Goal: Transaction & Acquisition: Download file/media

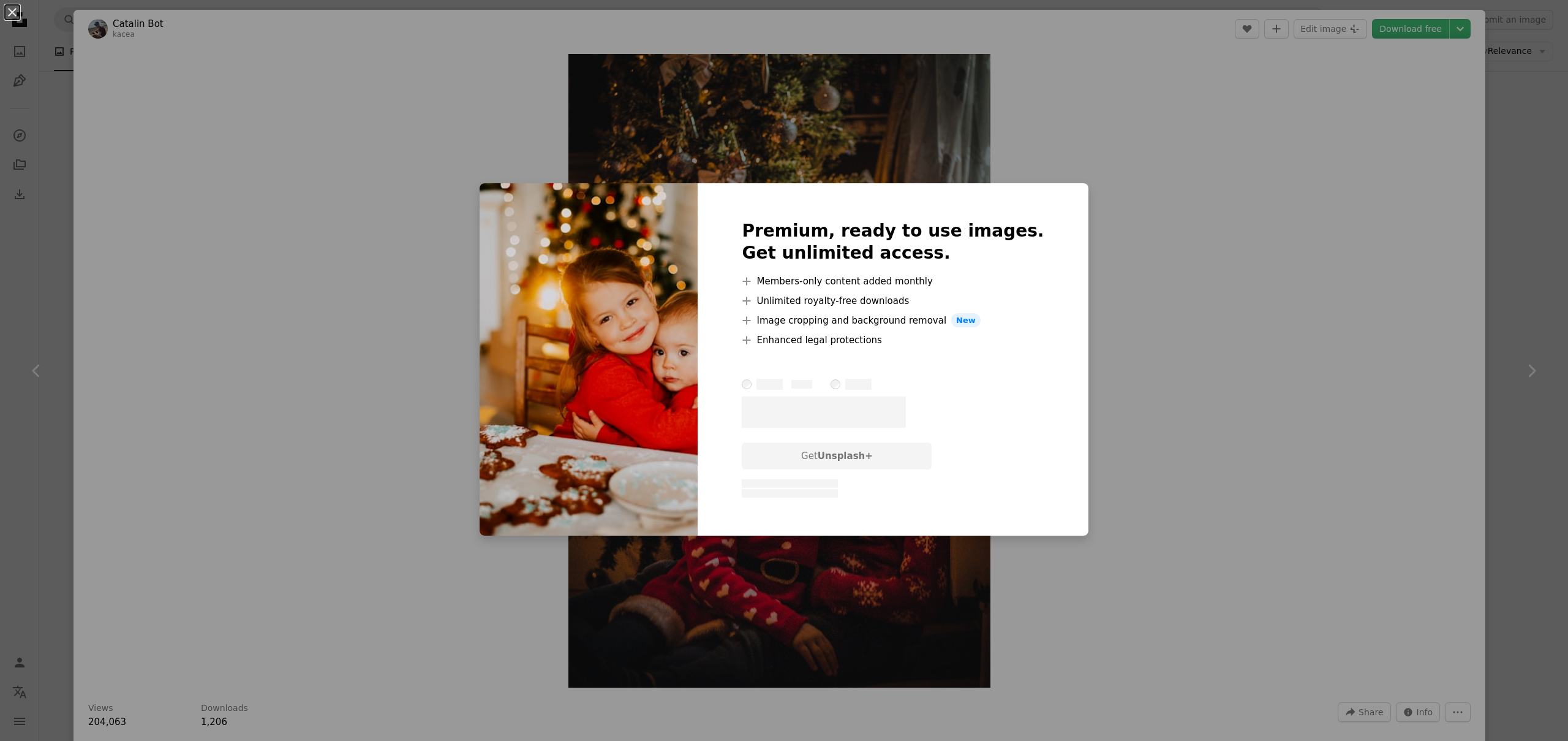
scroll to position [1935, 0]
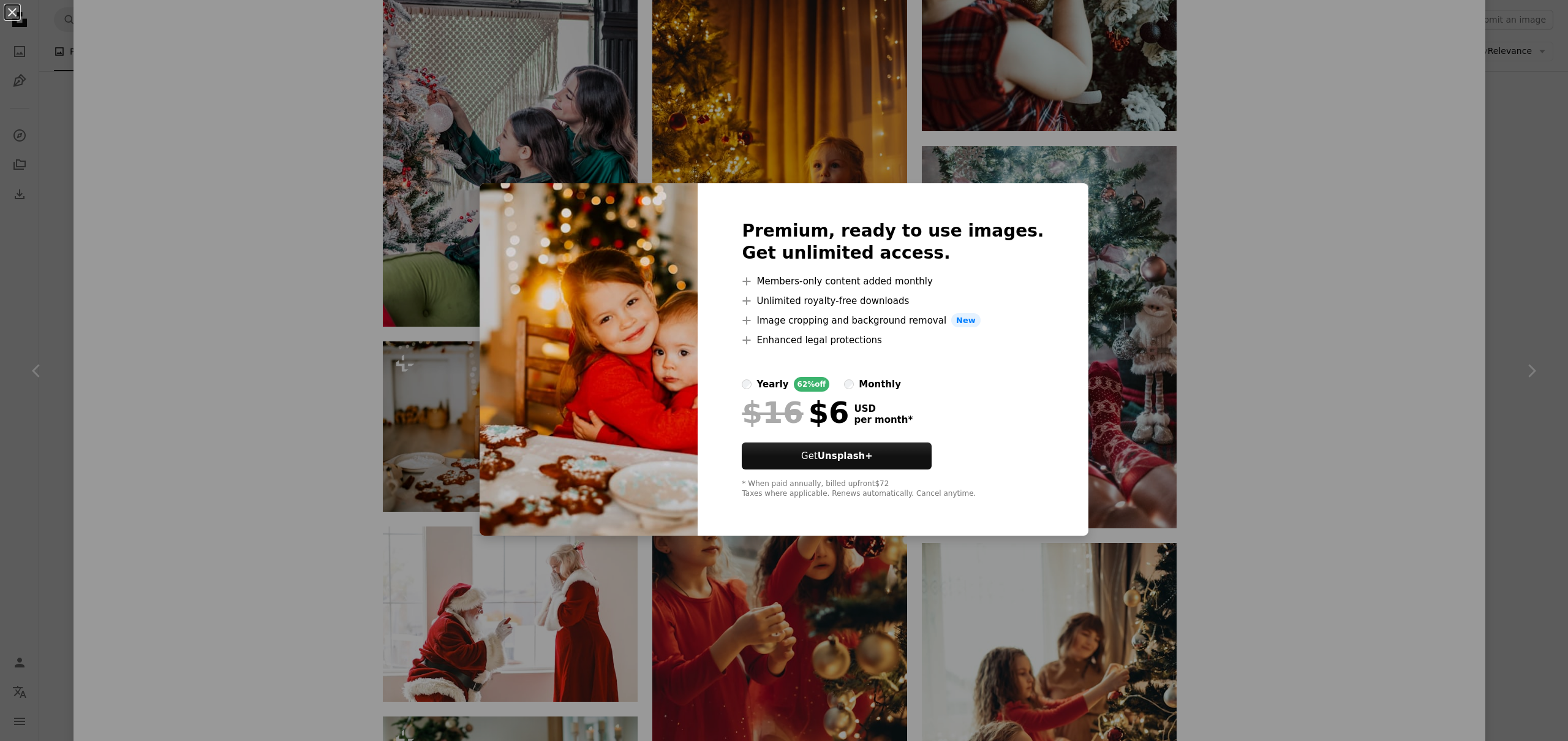
click at [1087, 356] on div "An X shape Premium, ready to use images. Get unlimited access. A plus sign Memb…" at bounding box center [784, 370] width 1568 height 741
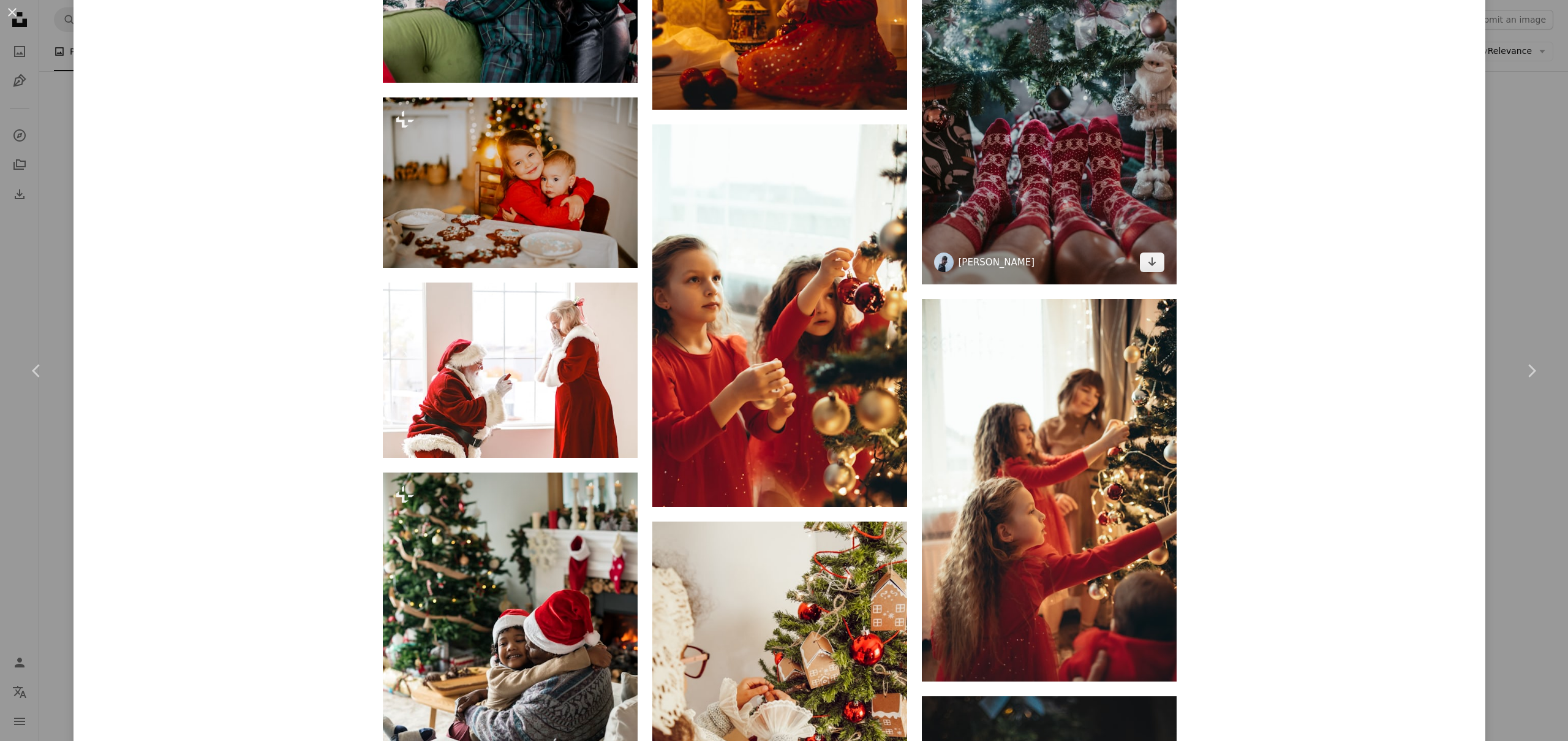
scroll to position [2338, 0]
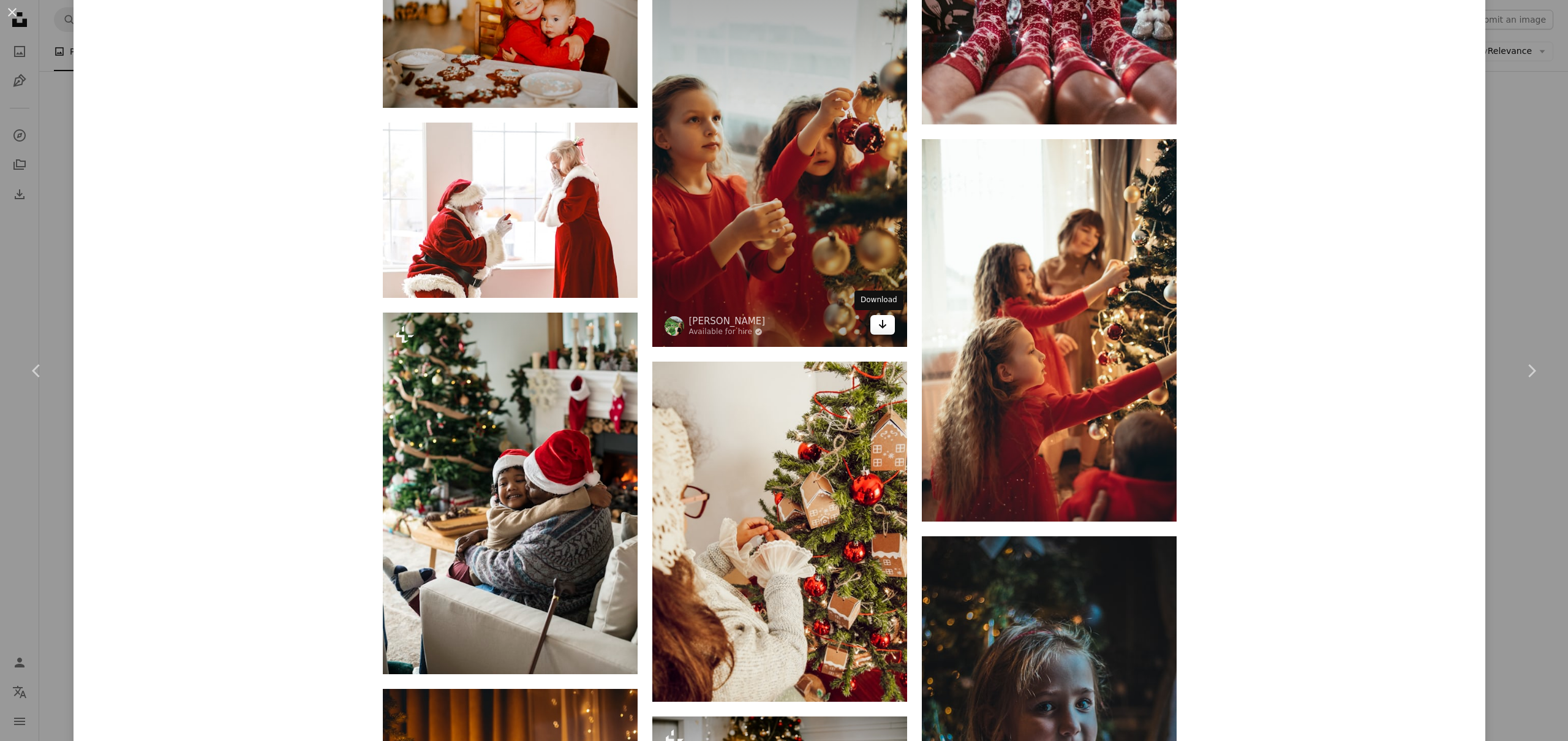
click at [883, 325] on link "Arrow pointing down" at bounding box center [882, 324] width 24 height 20
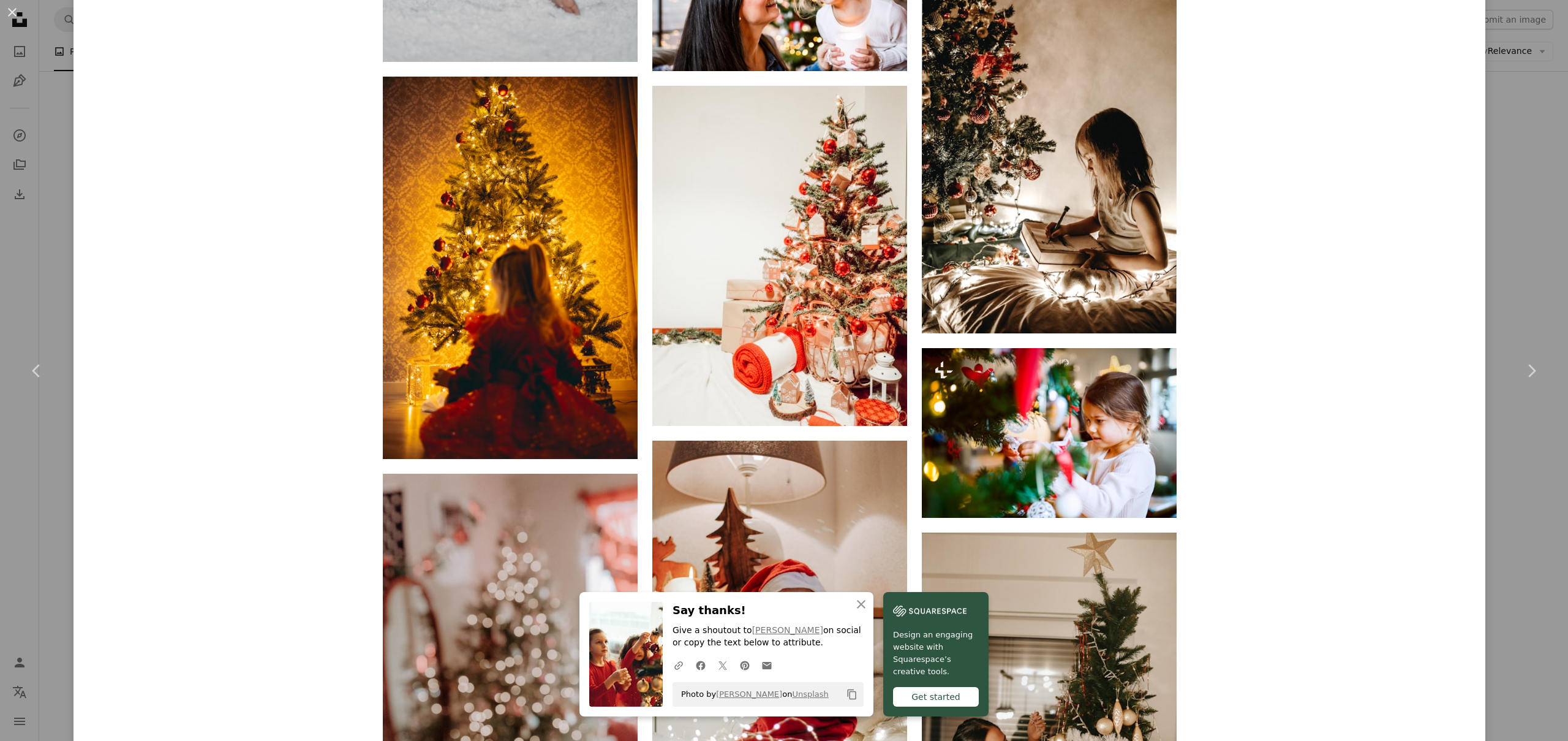
scroll to position [4527, 0]
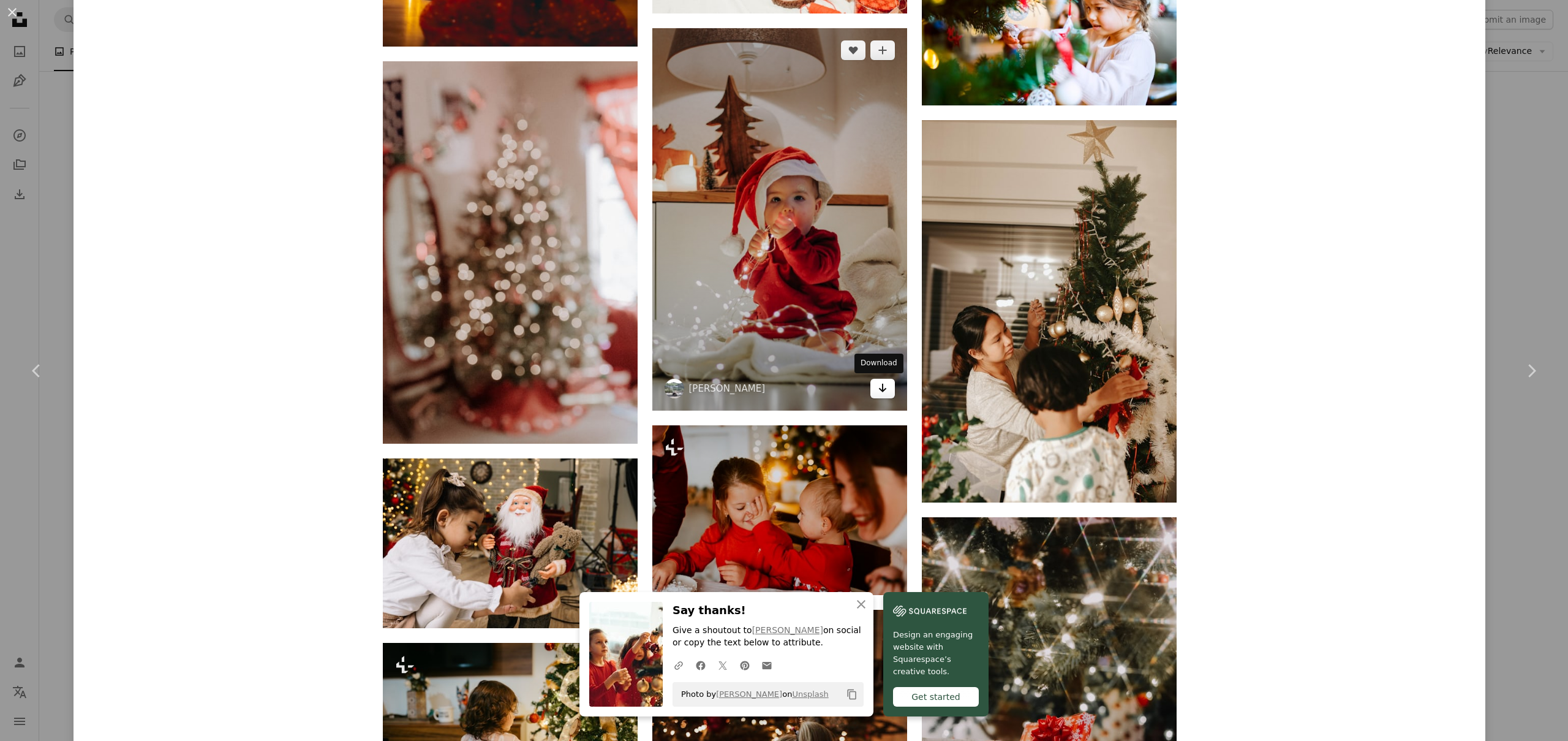
click at [878, 387] on icon "Arrow pointing down" at bounding box center [882, 388] width 10 height 15
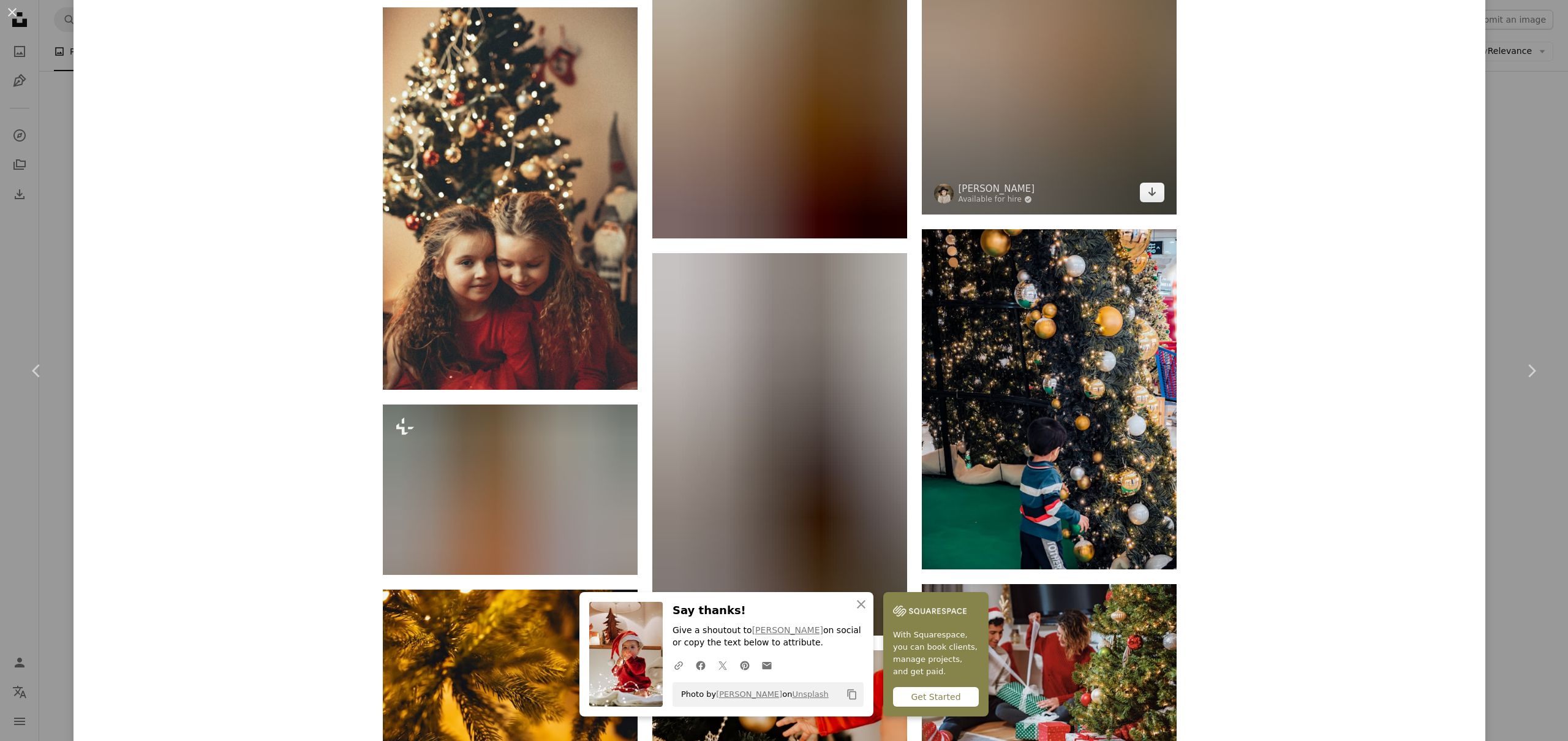
scroll to position [7099, 0]
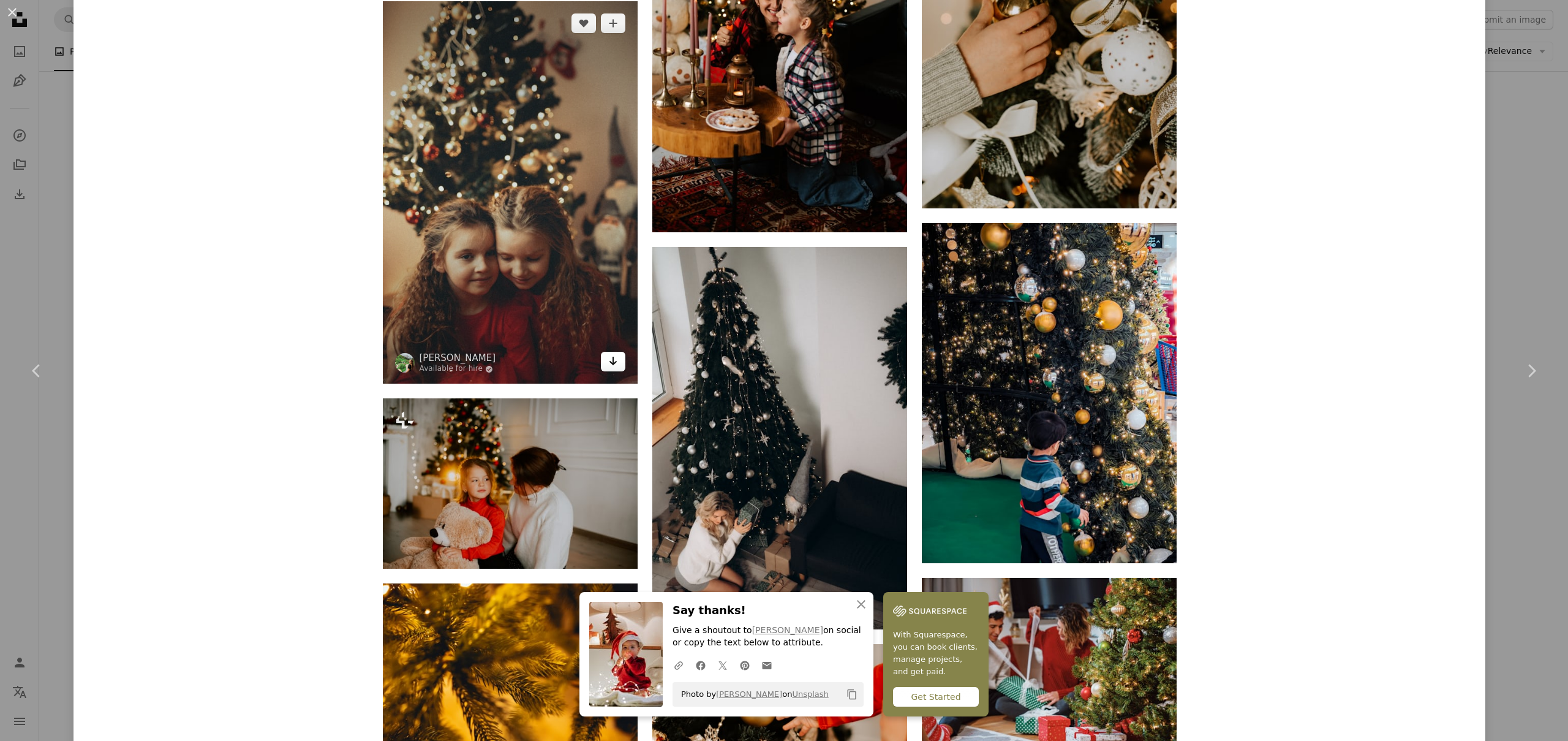
click at [613, 370] on link "Arrow pointing down" at bounding box center [613, 361] width 24 height 20
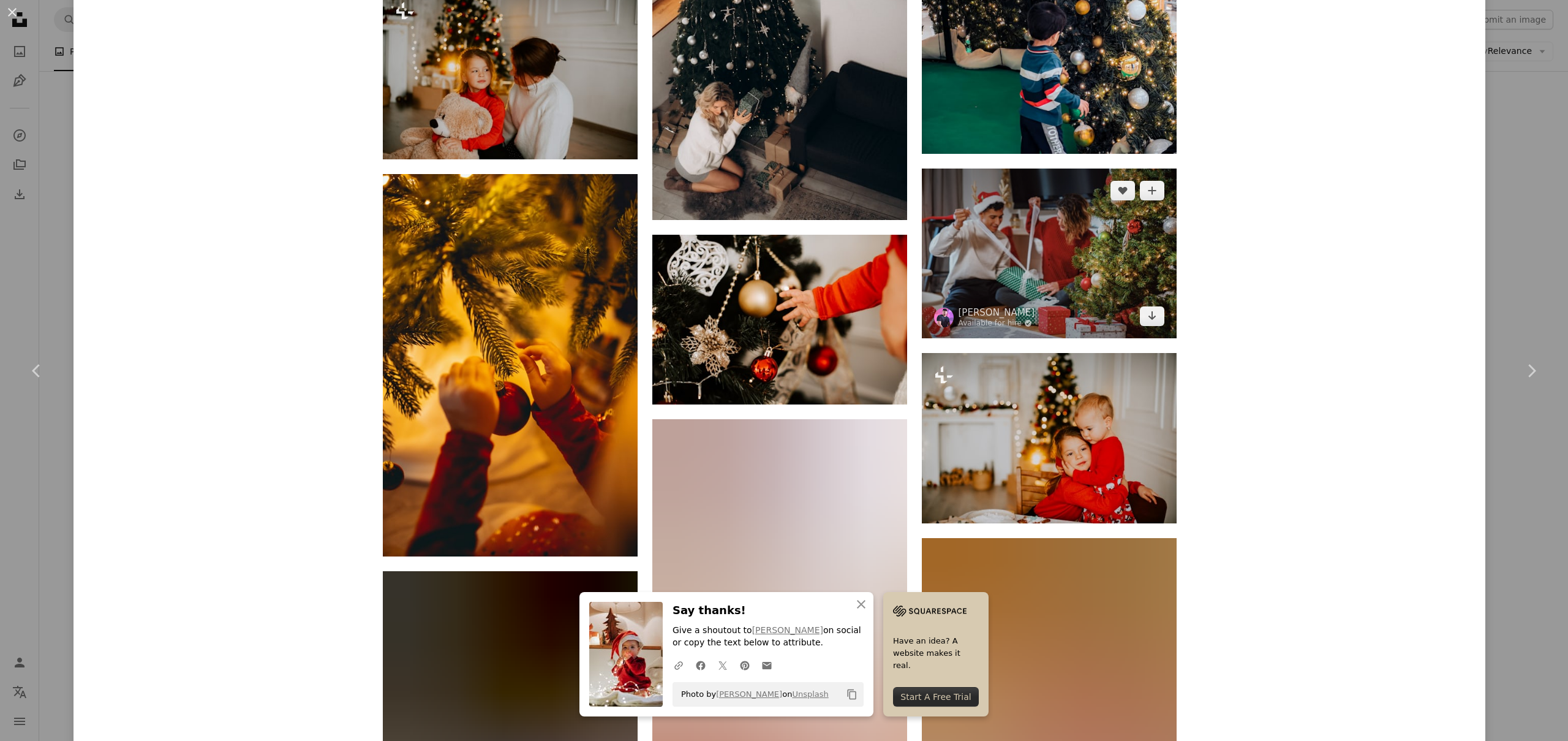
scroll to position [7589, 0]
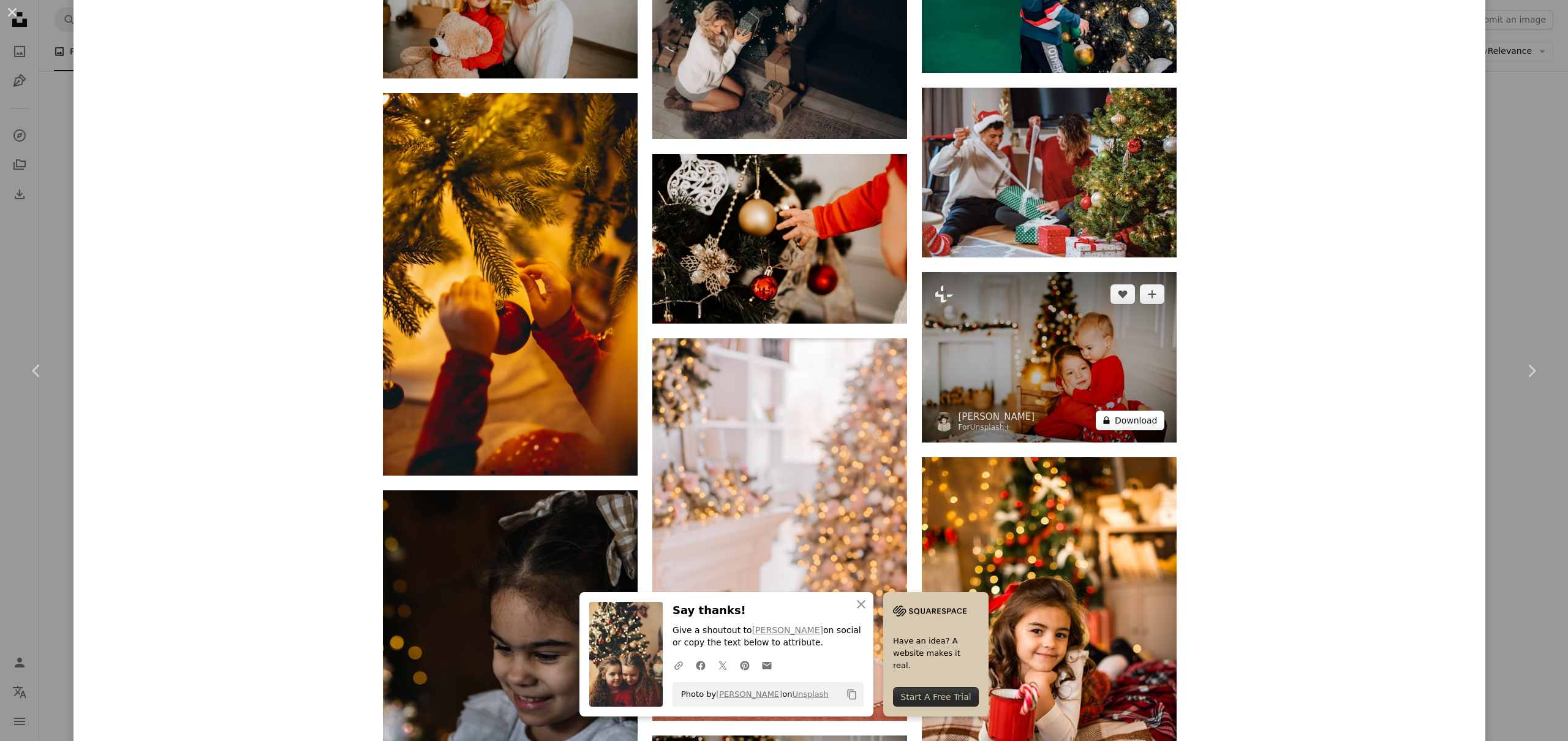
click at [1117, 424] on button "A lock Download" at bounding box center [1130, 420] width 69 height 20
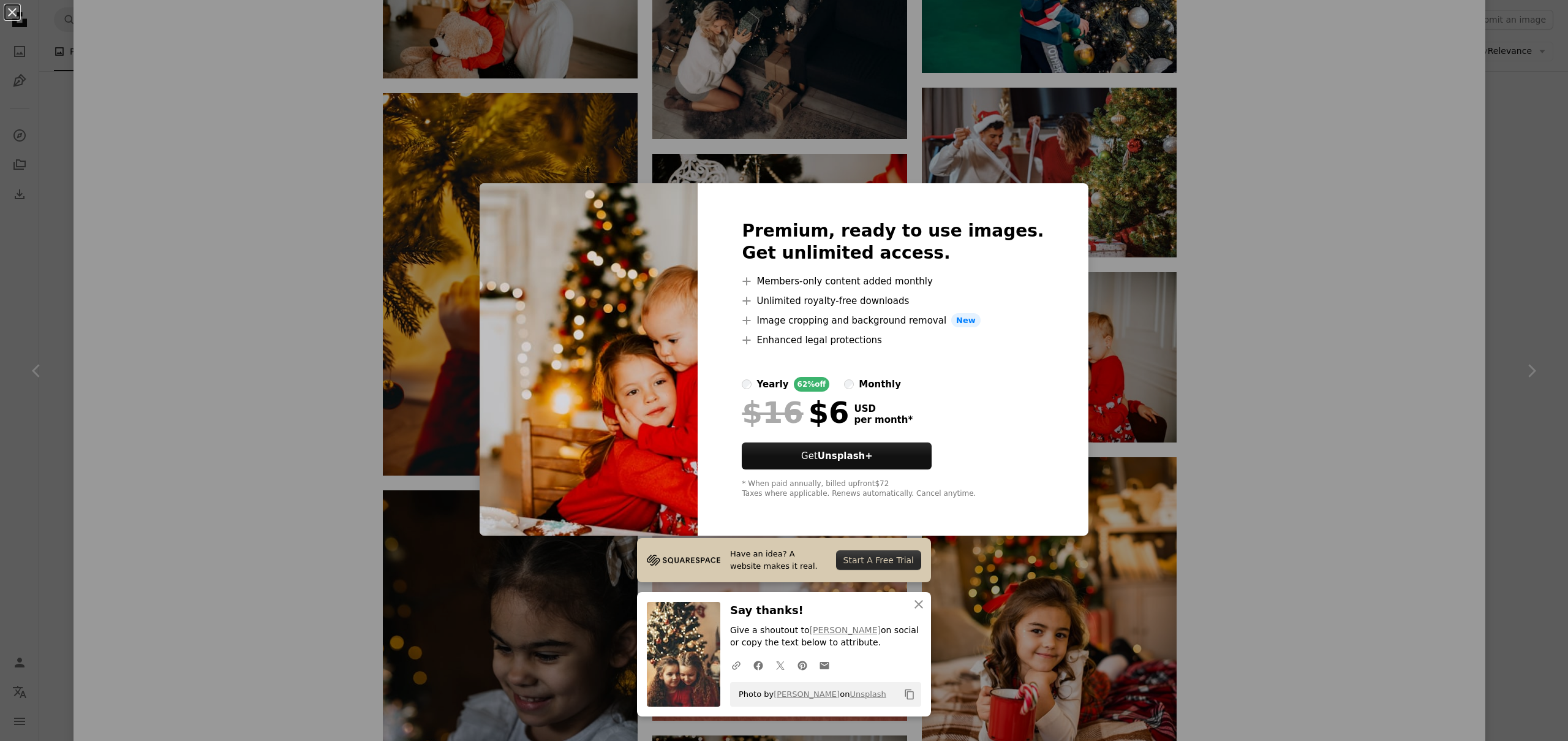
click at [1195, 197] on div "An X shape Premium, ready to use images. Get unlimited access. A plus sign Memb…" at bounding box center [784, 370] width 1568 height 741
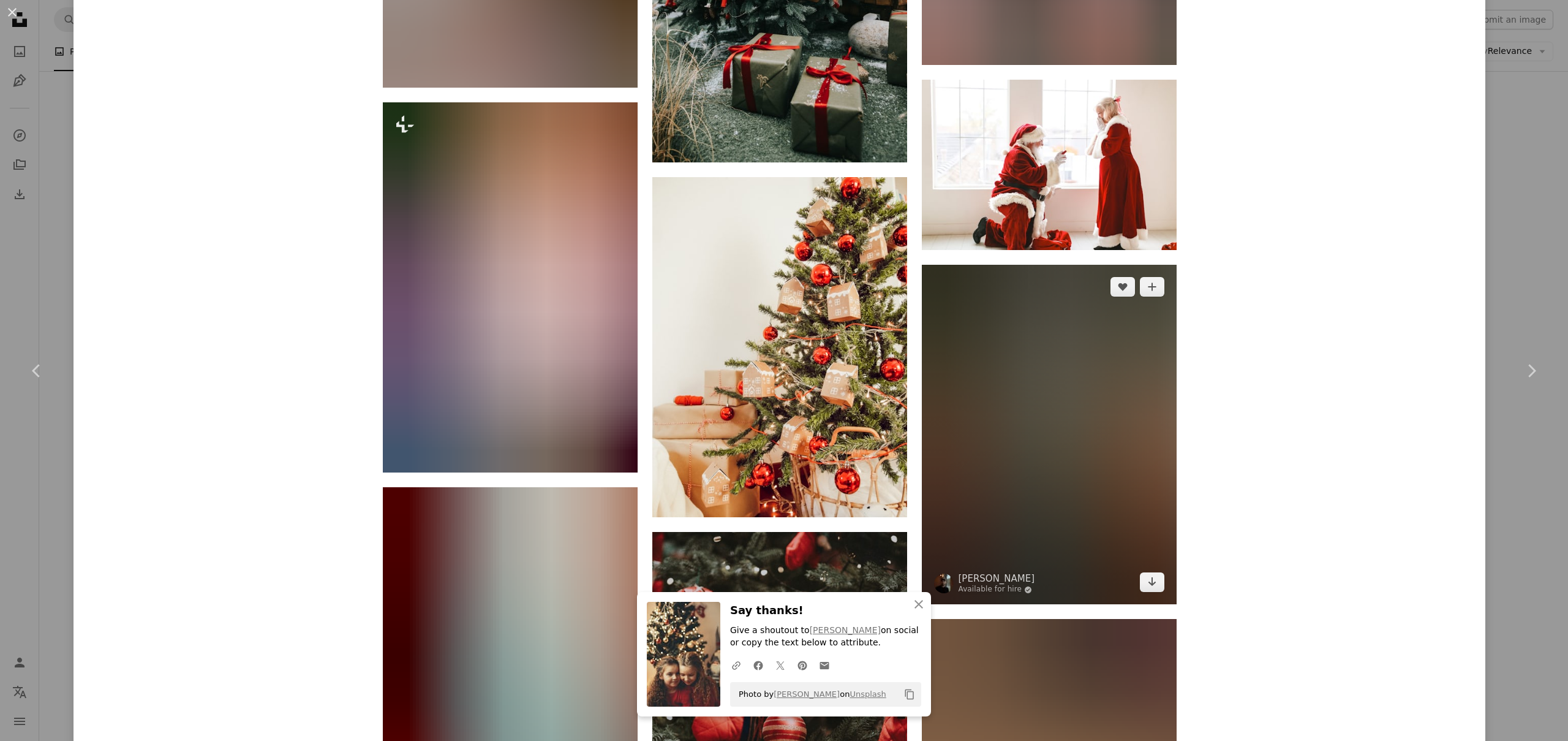
scroll to position [9013, 0]
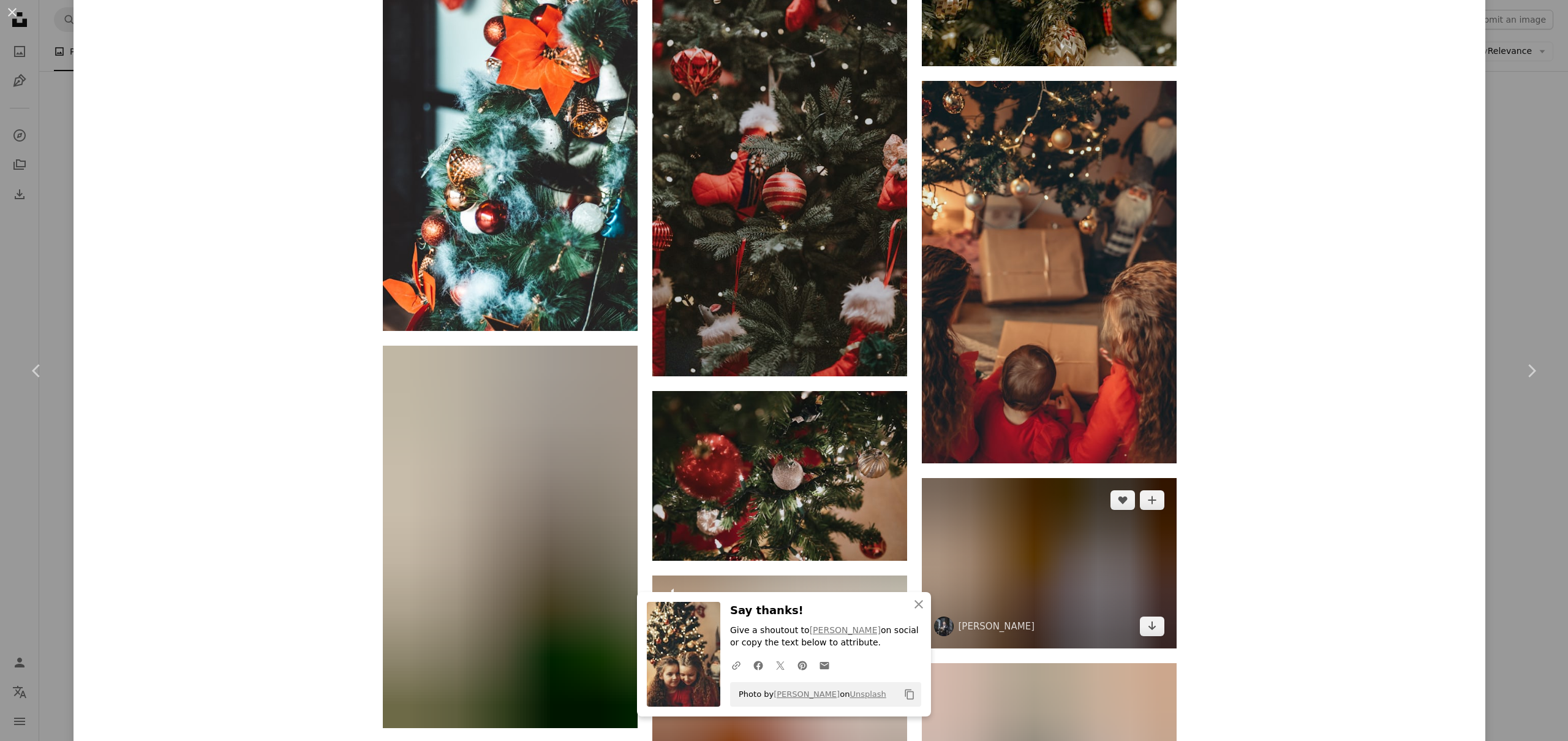
scroll to position [9518, 0]
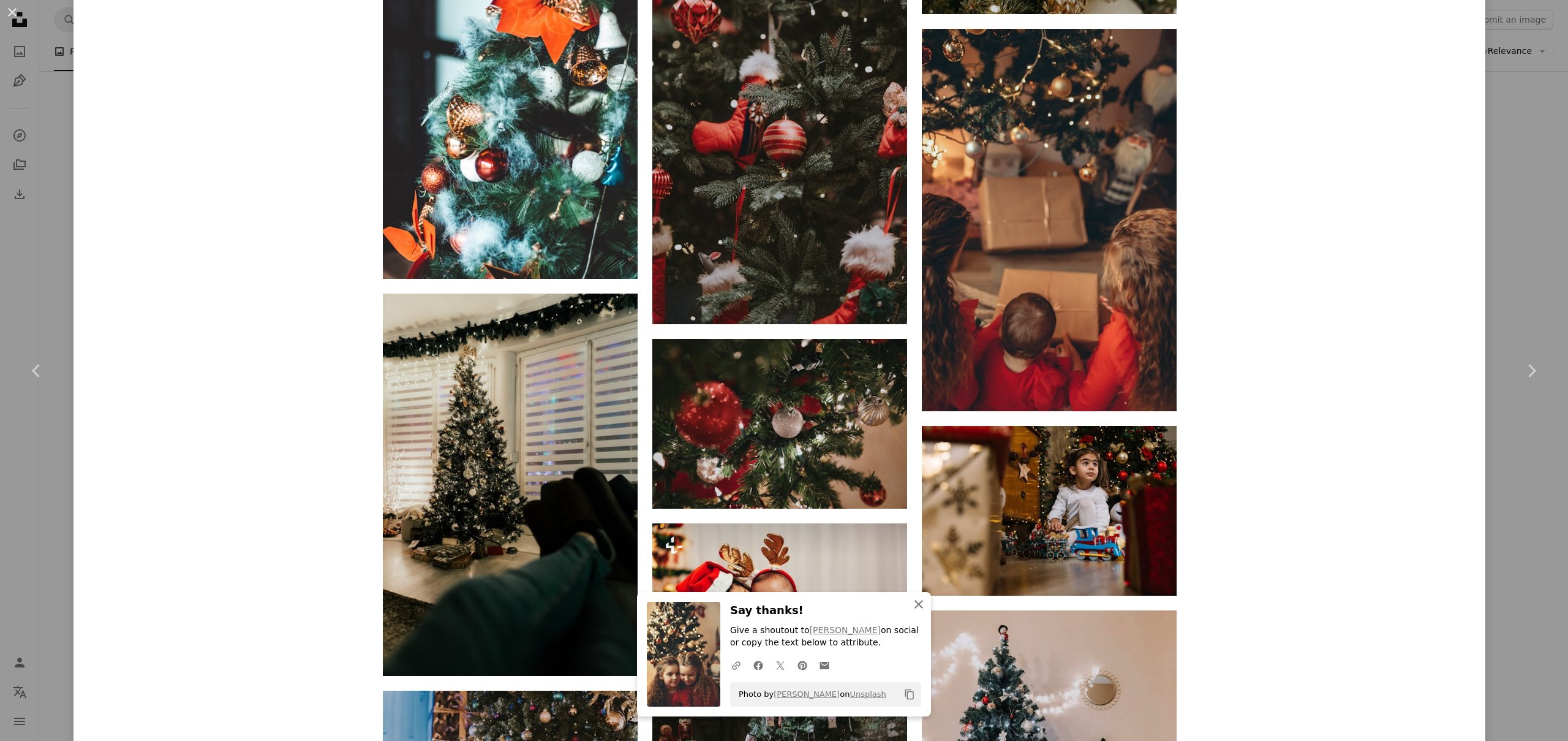
click at [914, 606] on icon "An X shape" at bounding box center [919, 604] width 15 height 15
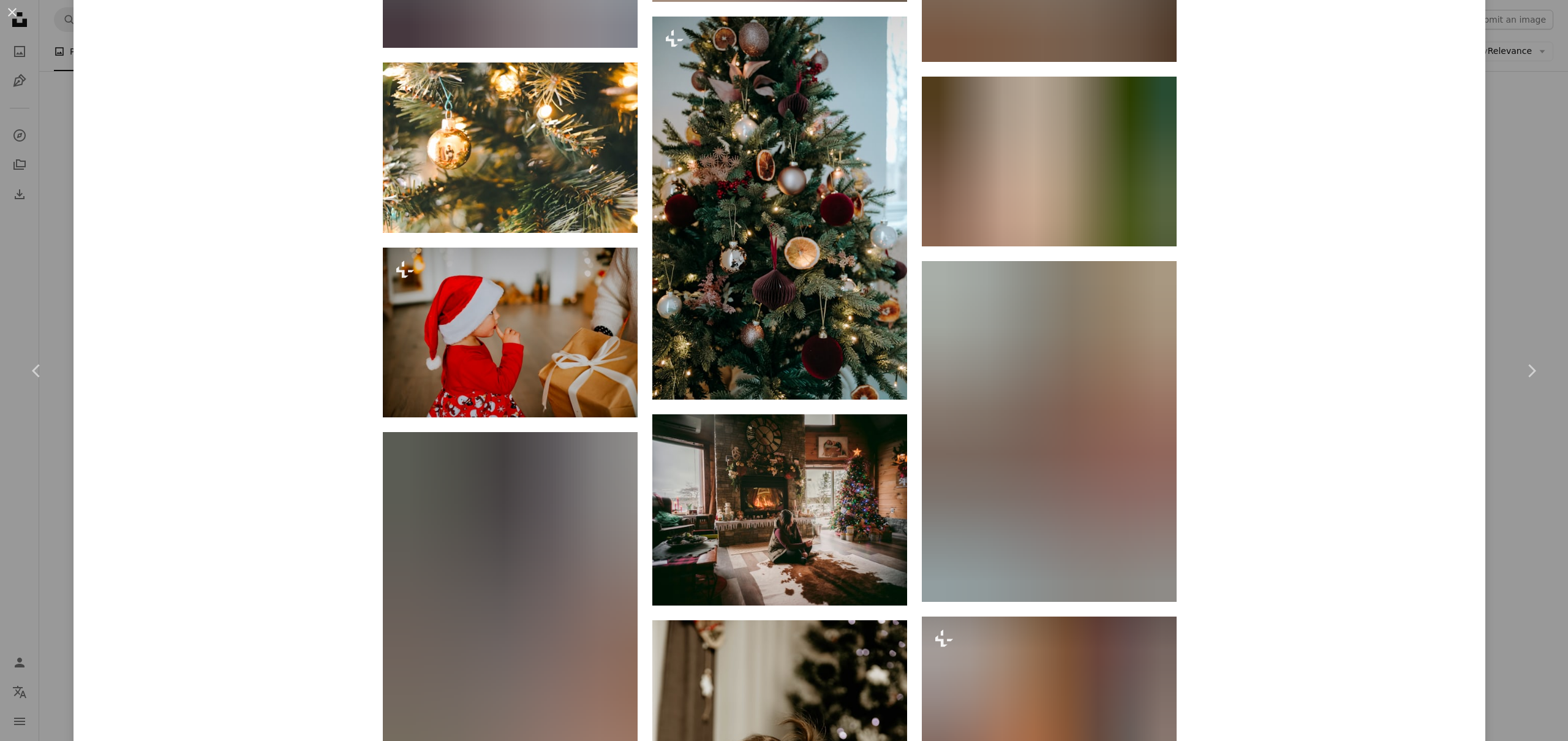
scroll to position [25502, 0]
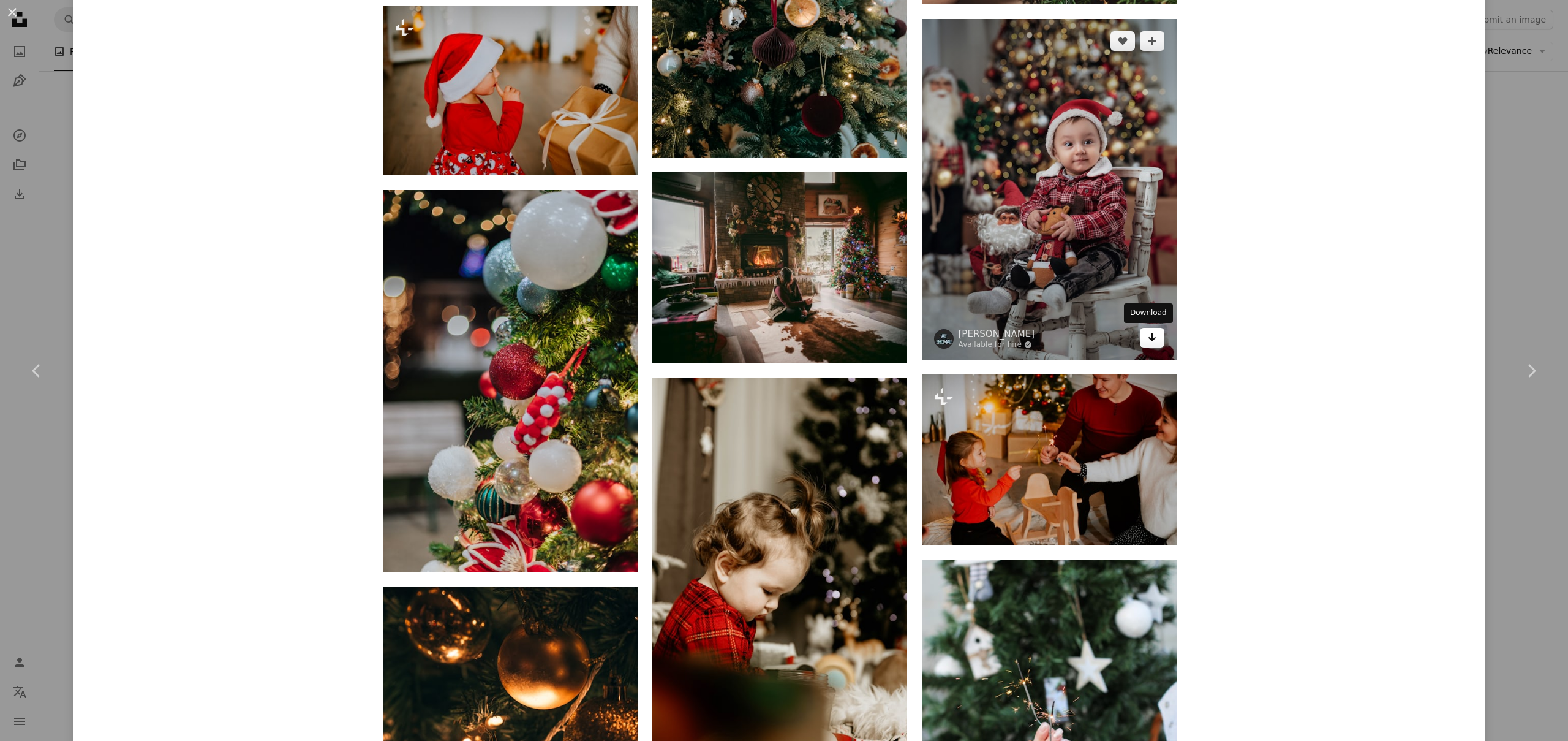
click at [1152, 340] on link "Arrow pointing down" at bounding box center [1151, 338] width 24 height 20
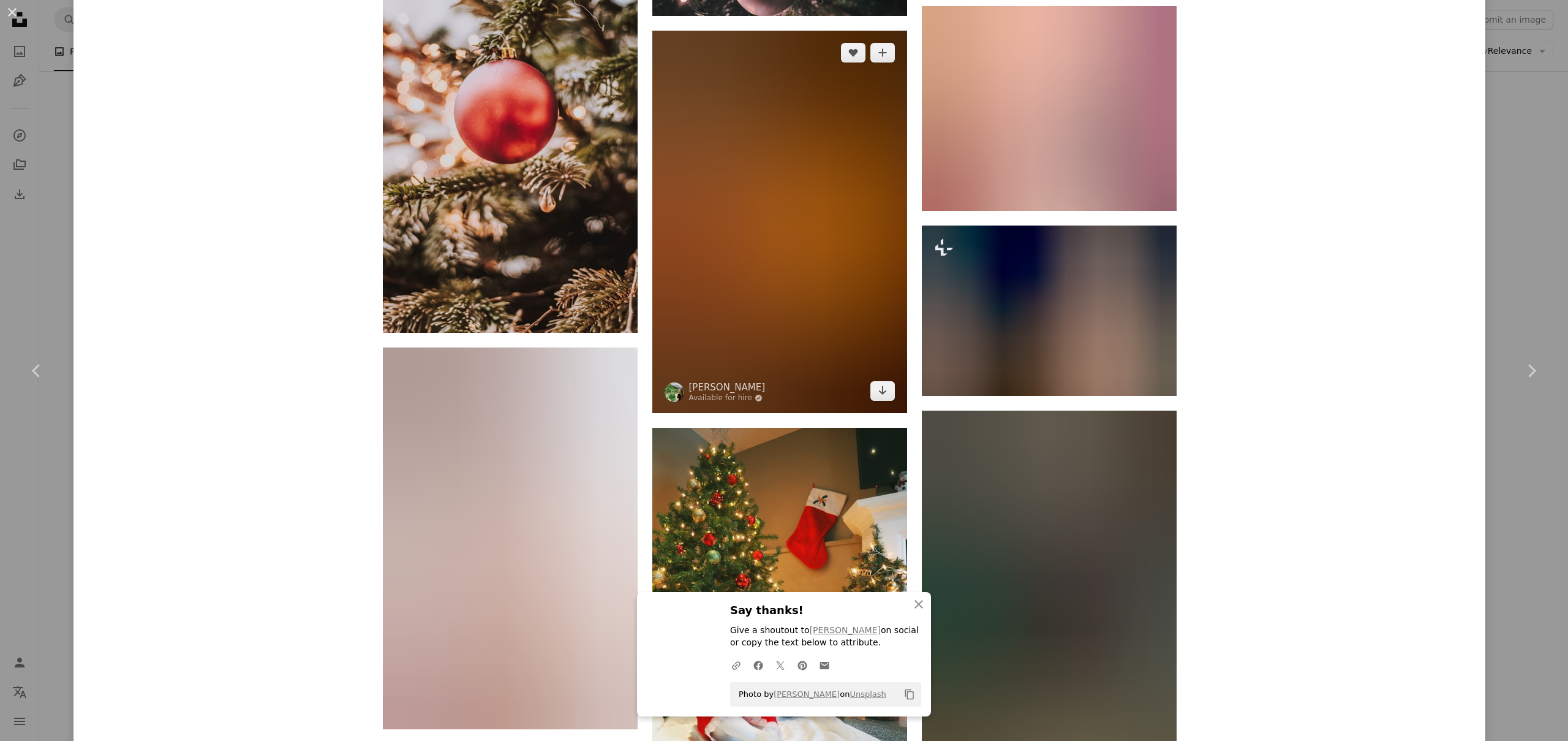
scroll to position [39356, 0]
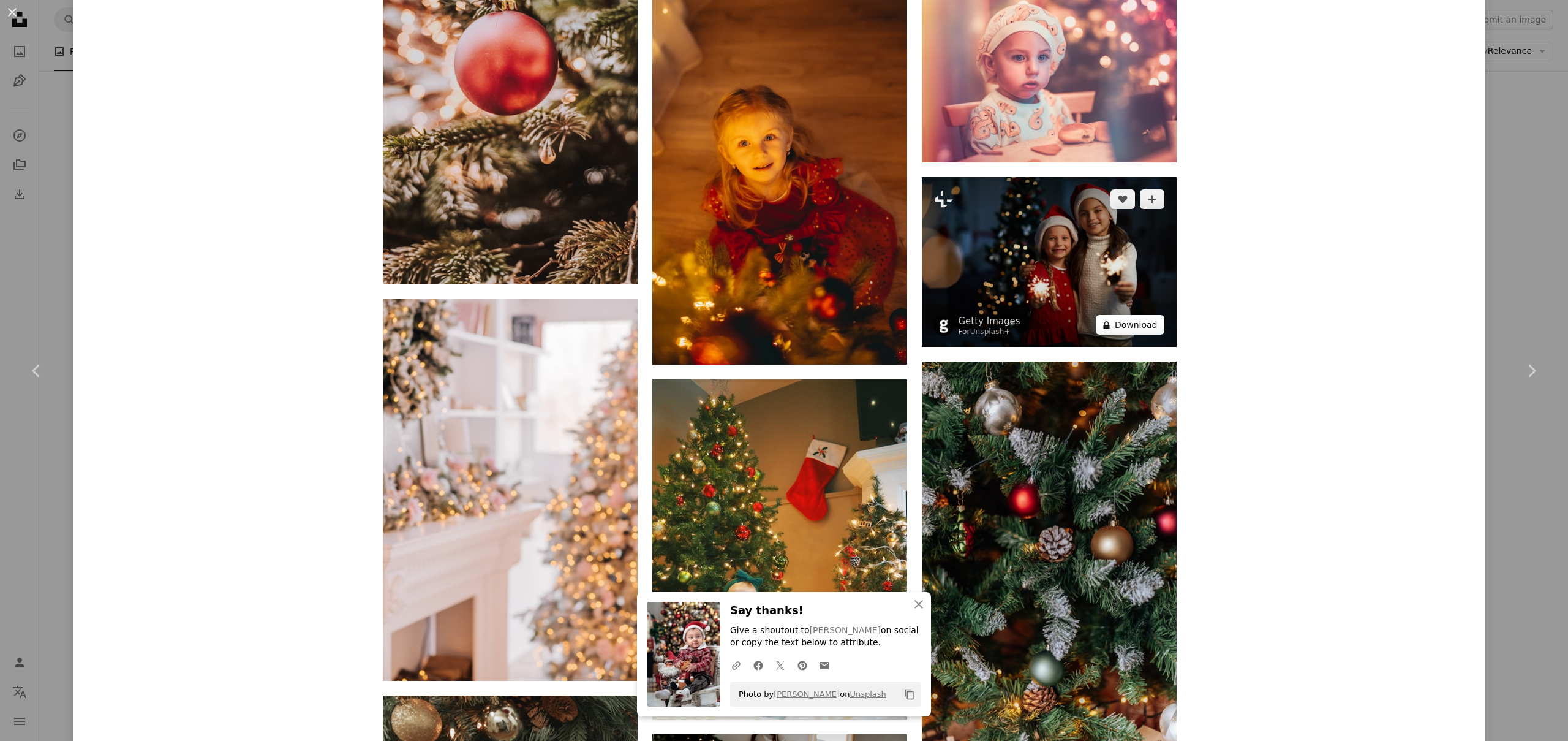
click at [1135, 327] on button "A lock Download" at bounding box center [1130, 324] width 69 height 20
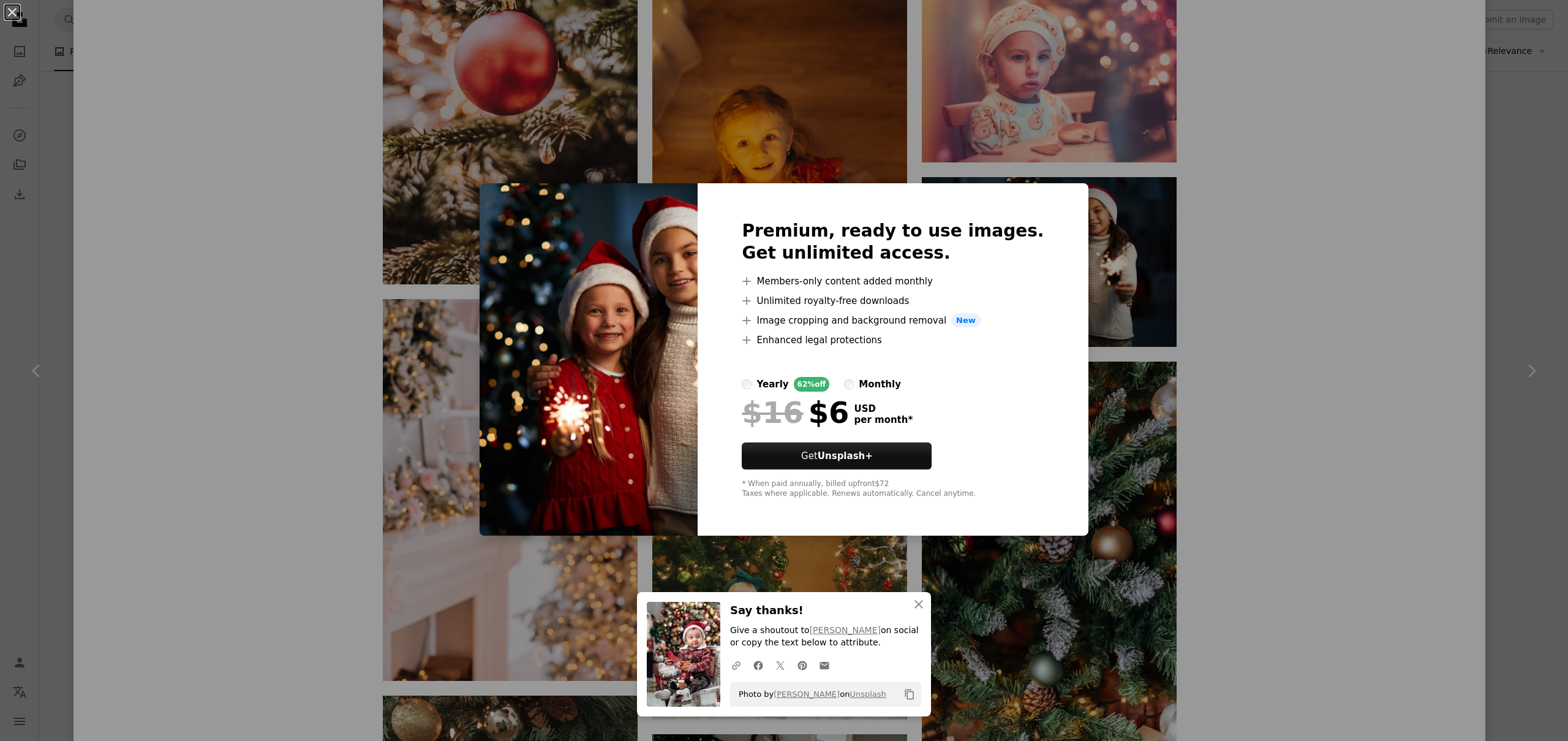
click at [1301, 400] on div "An X shape Premium, ready to use images. Get unlimited access. A plus sign Memb…" at bounding box center [784, 370] width 1568 height 741
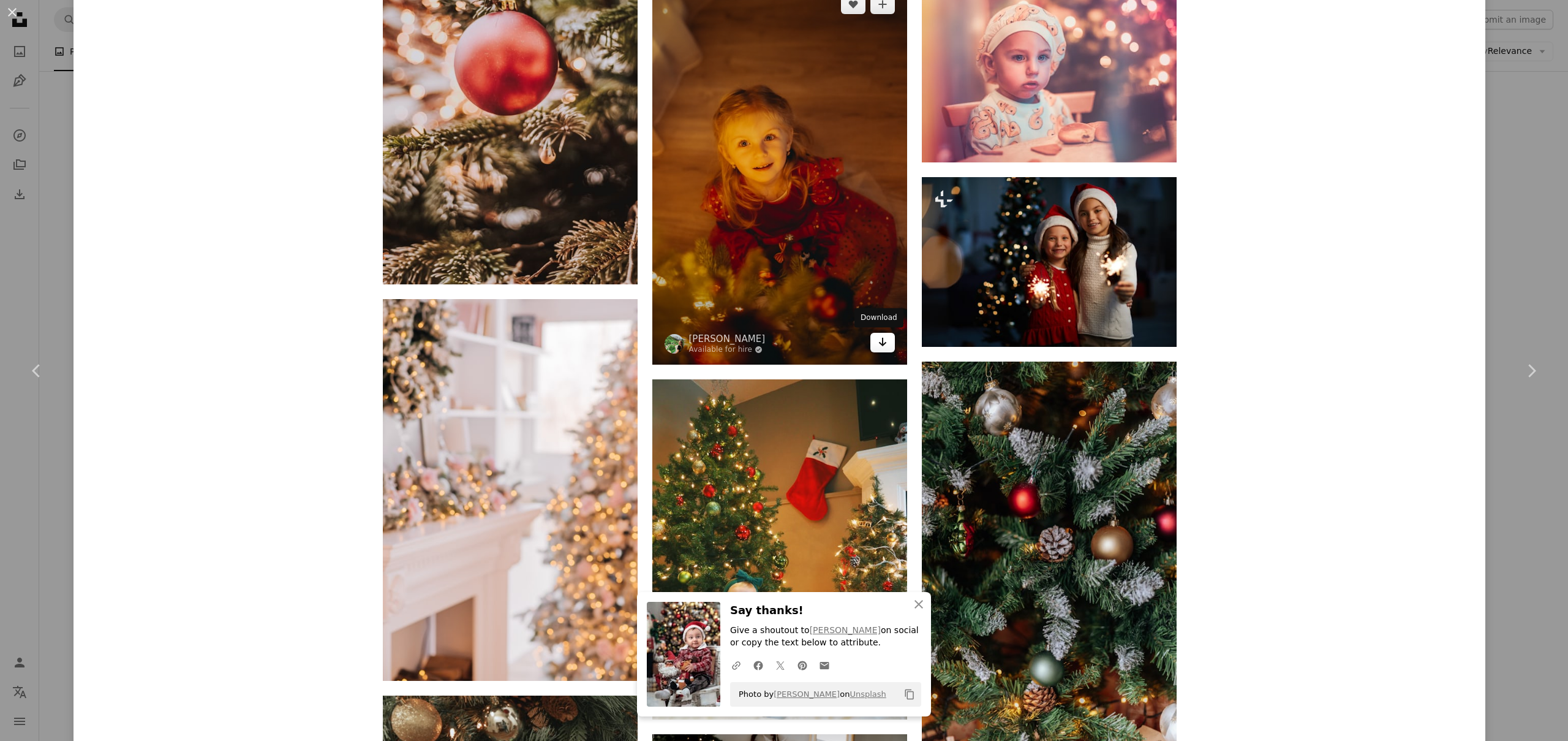
click at [881, 341] on icon "Download" at bounding box center [882, 342] width 8 height 9
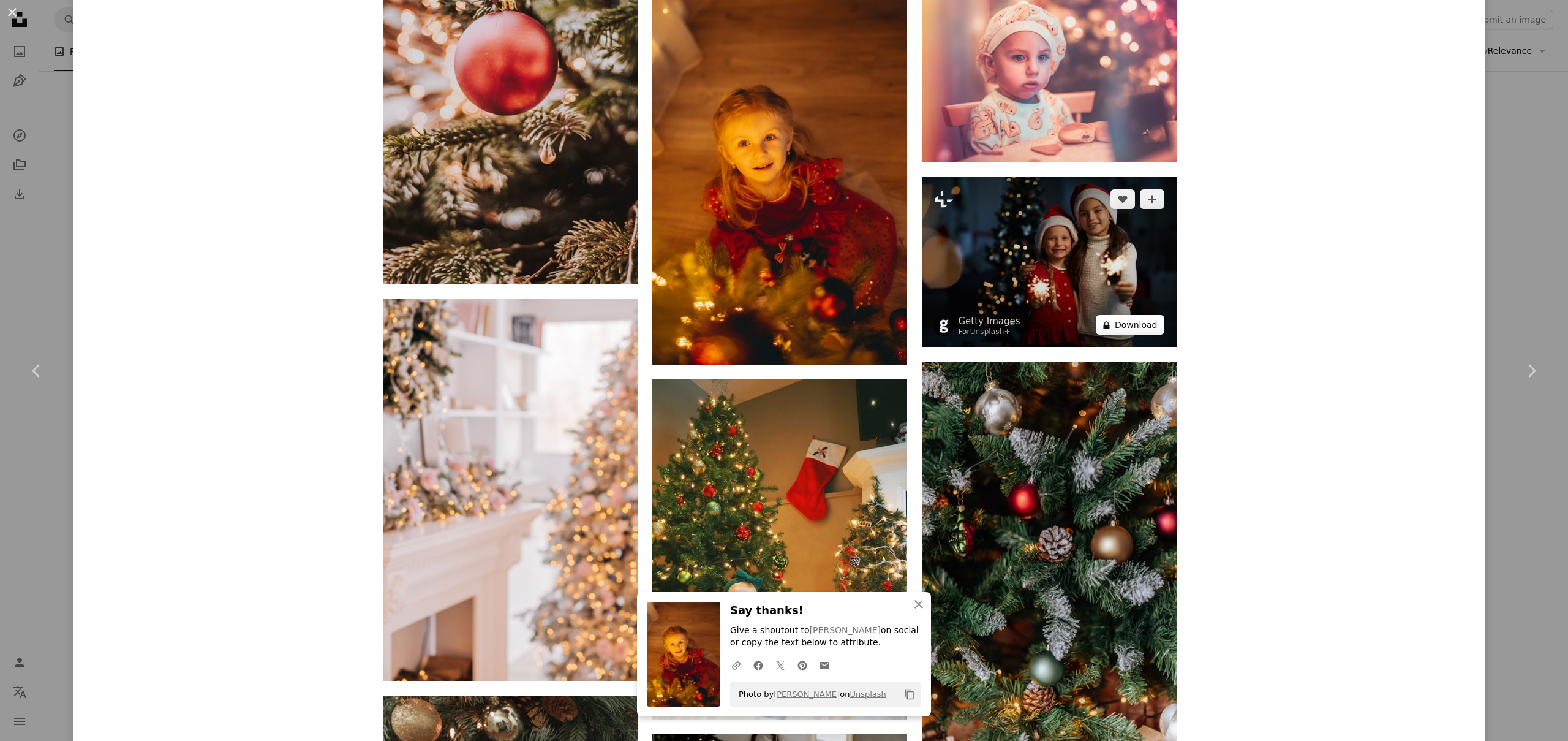
click at [1117, 322] on button "A lock Download" at bounding box center [1130, 324] width 69 height 20
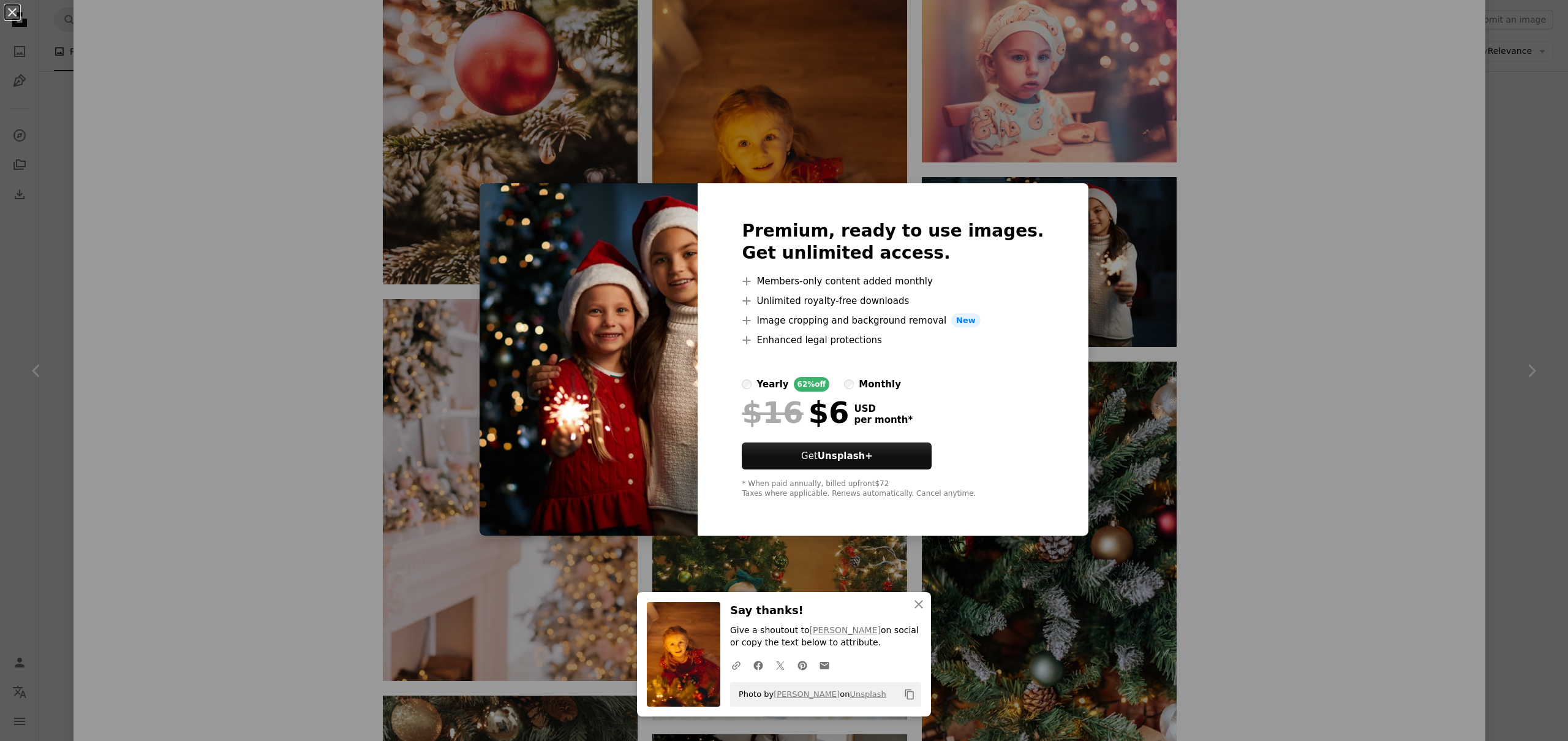
click at [1201, 284] on div "An X shape Premium, ready to use images. Get unlimited access. A plus sign Memb…" at bounding box center [784, 370] width 1568 height 741
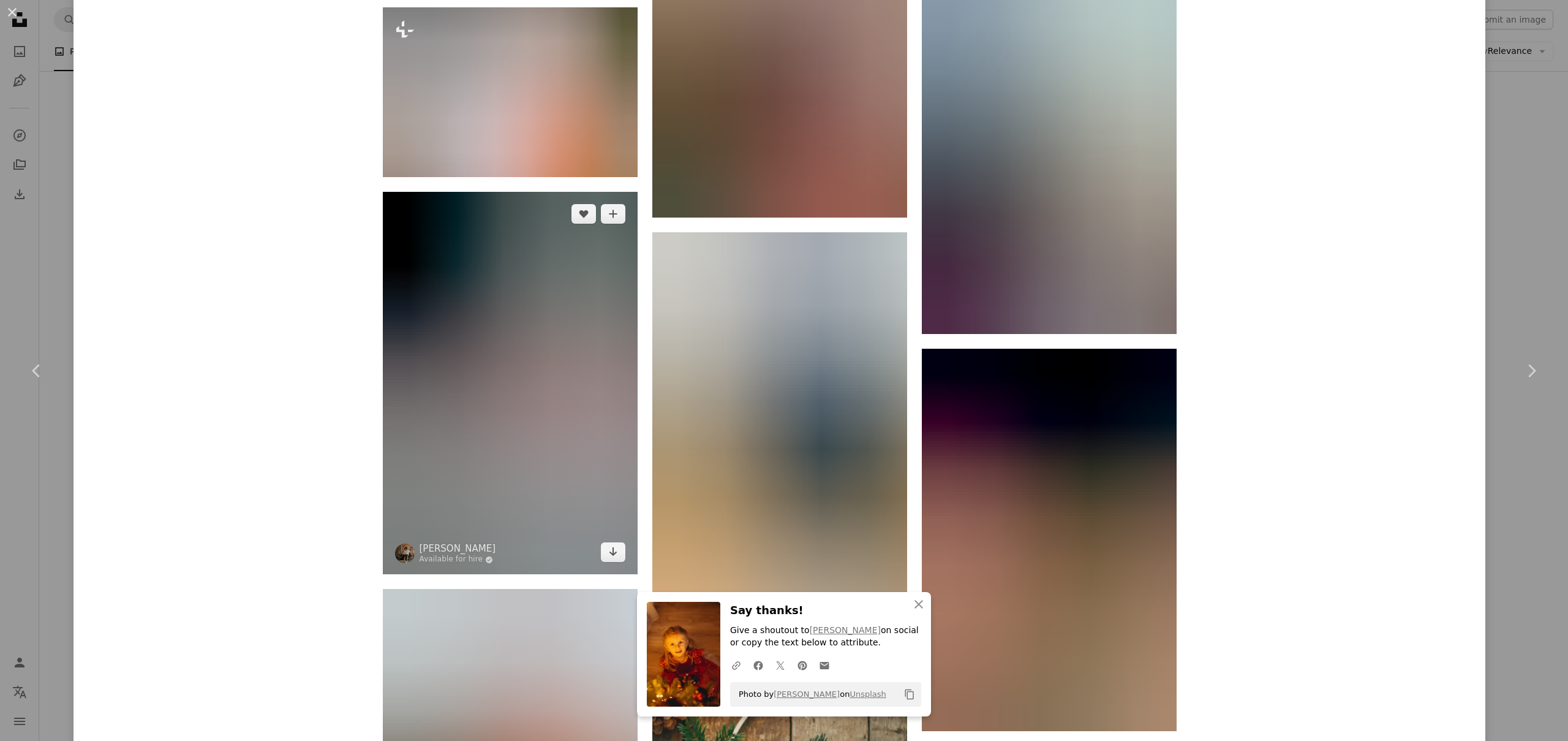
scroll to position [47674, 0]
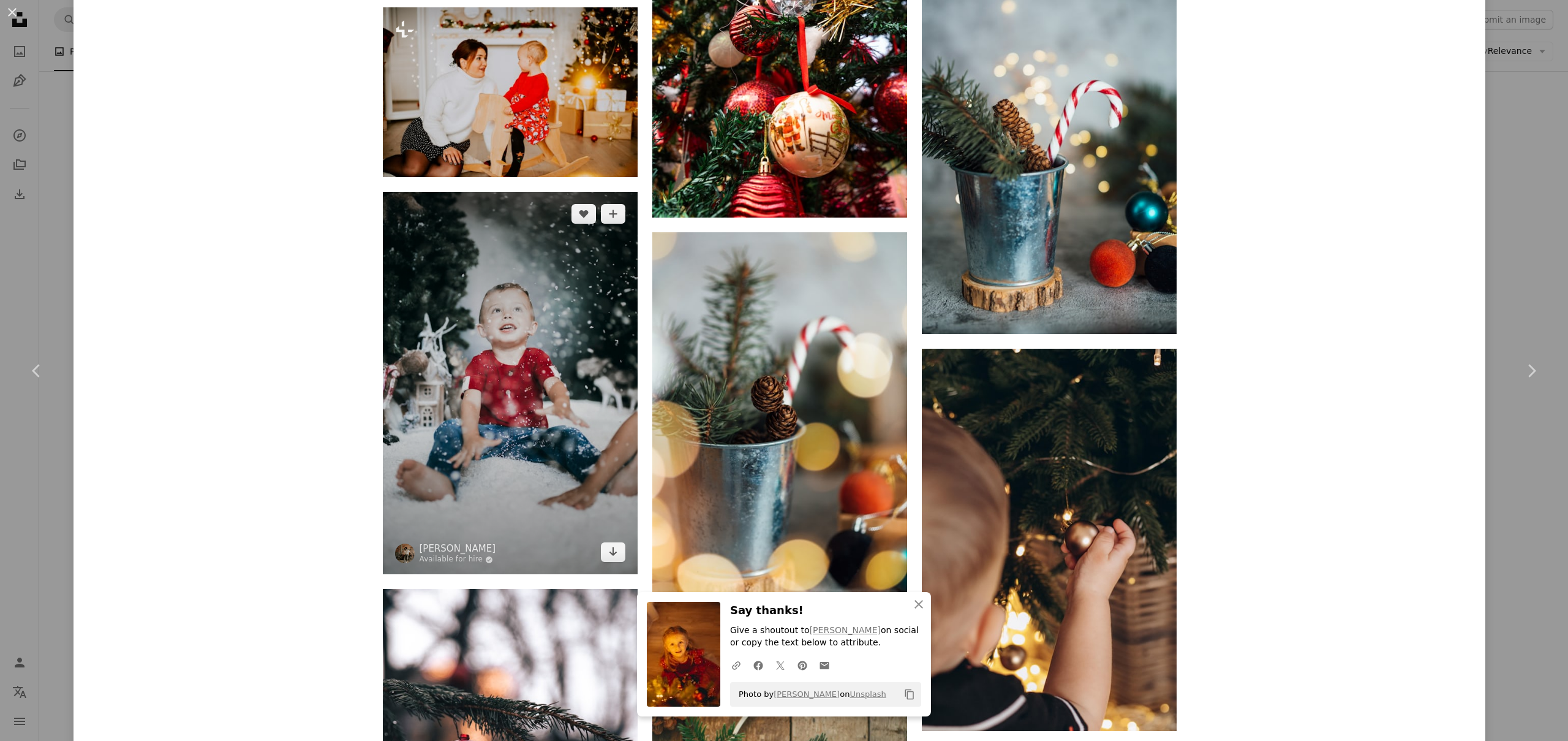
click at [515, 298] on img at bounding box center [510, 383] width 255 height 382
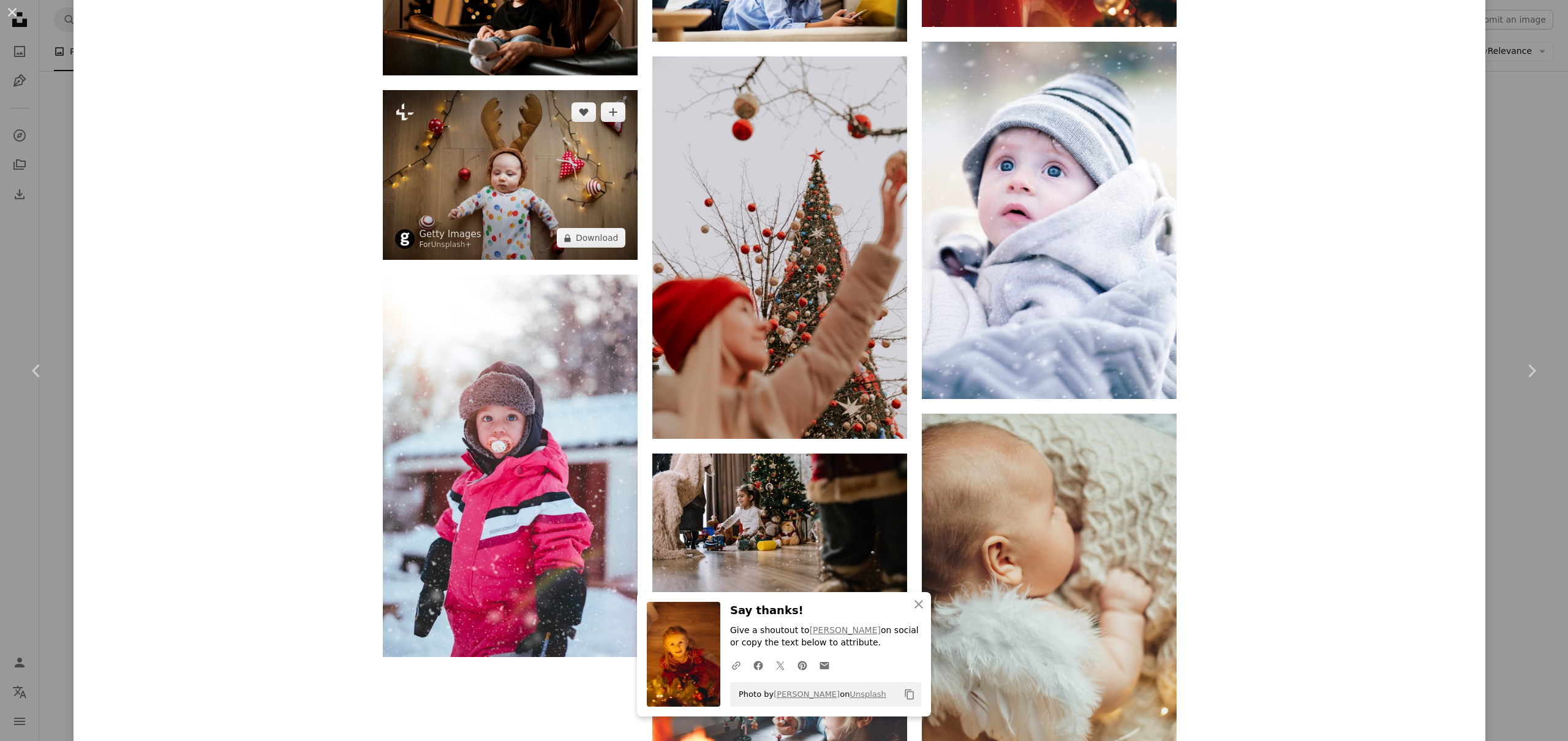
scroll to position [7611, 0]
